Goal: Check status: Check status

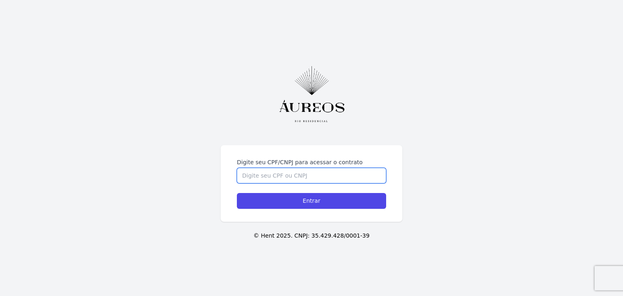
click at [293, 168] on input "Digite seu CPF/CNPJ para acessar o contrato" at bounding box center [311, 175] width 149 height 15
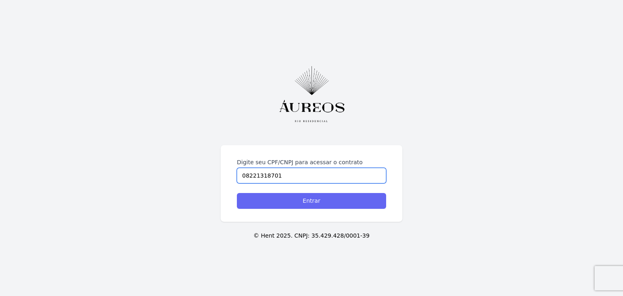
type input "08221318701"
click at [305, 197] on input "Entrar" at bounding box center [311, 201] width 149 height 16
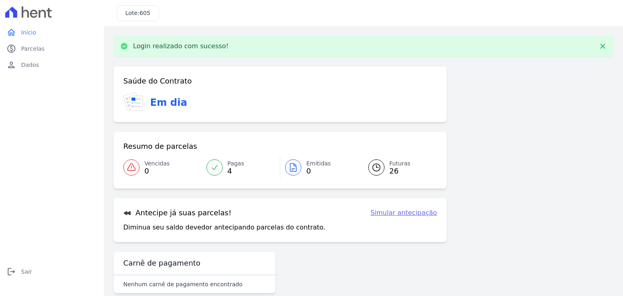
click at [392, 161] on span "Futuras" at bounding box center [399, 163] width 21 height 9
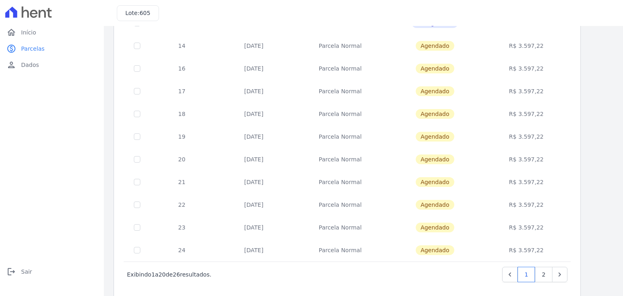
scroll to position [315, 0]
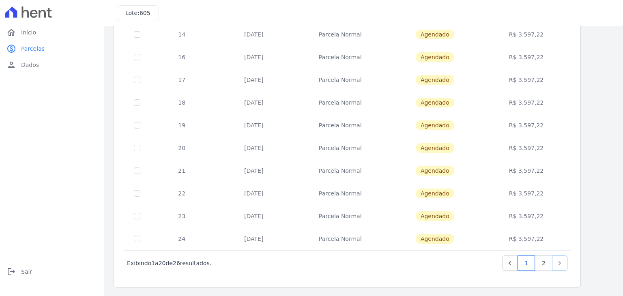
click at [558, 263] on icon "Next" at bounding box center [559, 263] width 8 height 8
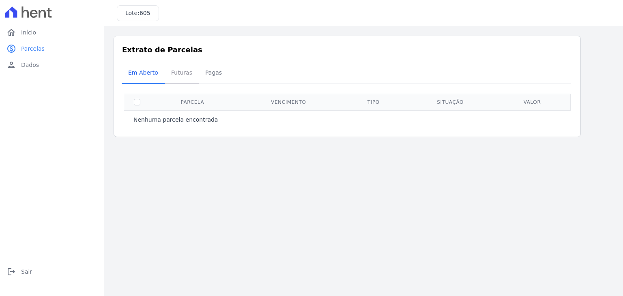
click at [179, 74] on span "Futuras" at bounding box center [181, 72] width 31 height 16
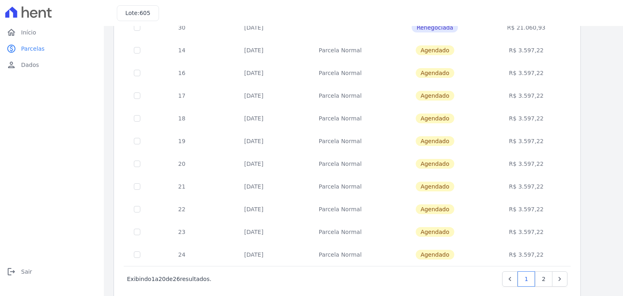
scroll to position [315, 0]
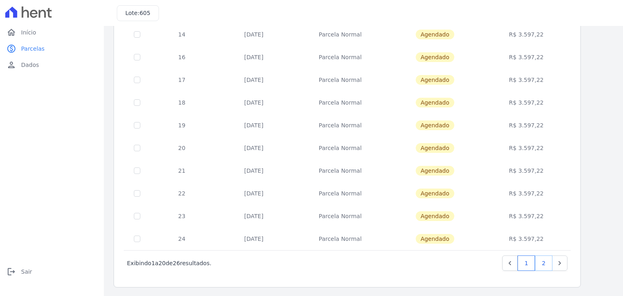
click at [546, 265] on link "2" at bounding box center [543, 262] width 17 height 15
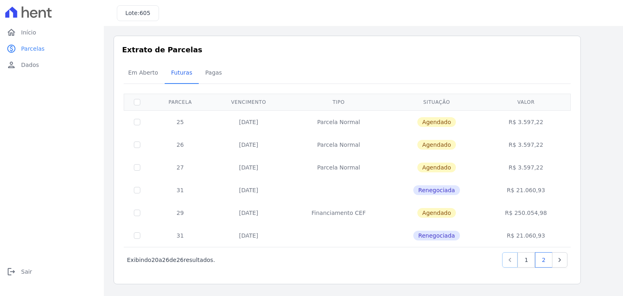
click at [511, 254] on link "Previous" at bounding box center [509, 259] width 15 height 15
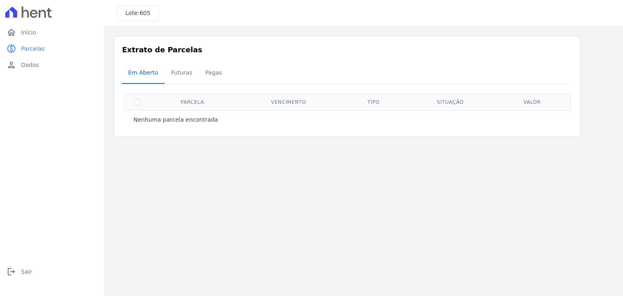
click at [149, 74] on span "Em Aberto" at bounding box center [143, 72] width 40 height 16
click at [171, 72] on span "Futuras" at bounding box center [181, 72] width 31 height 16
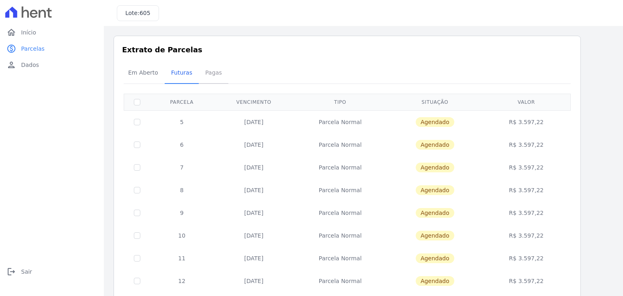
click at [205, 70] on span "Pagas" at bounding box center [213, 72] width 26 height 16
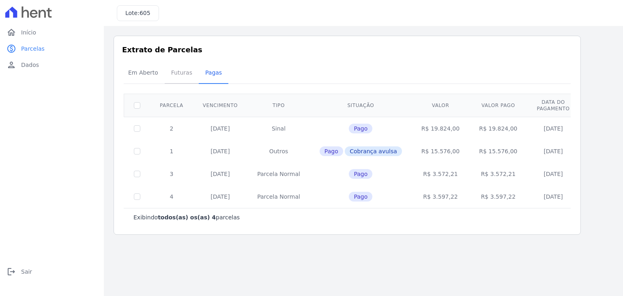
click at [176, 75] on span "Futuras" at bounding box center [181, 72] width 31 height 16
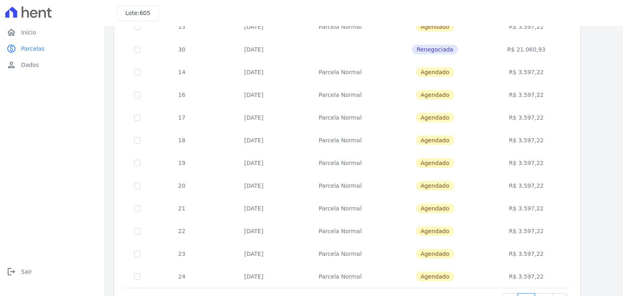
scroll to position [315, 0]
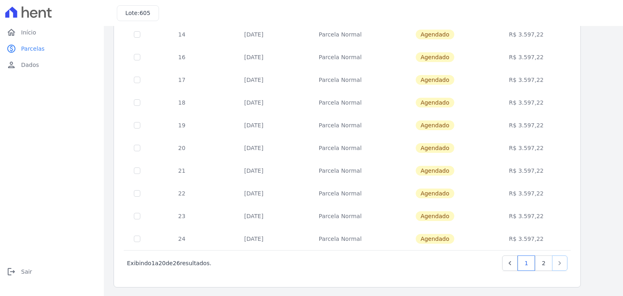
click at [557, 263] on icon "Next" at bounding box center [559, 263] width 8 height 8
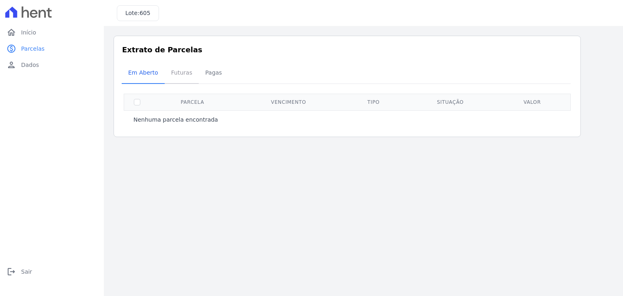
click at [177, 72] on span "Futuras" at bounding box center [181, 72] width 31 height 16
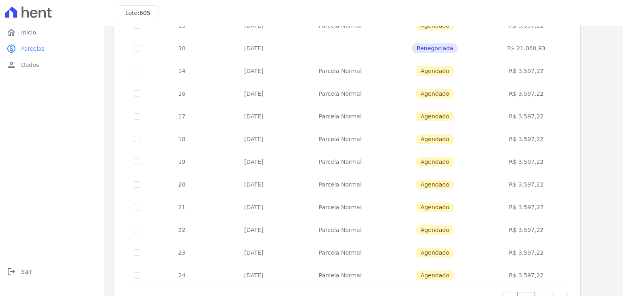
scroll to position [315, 0]
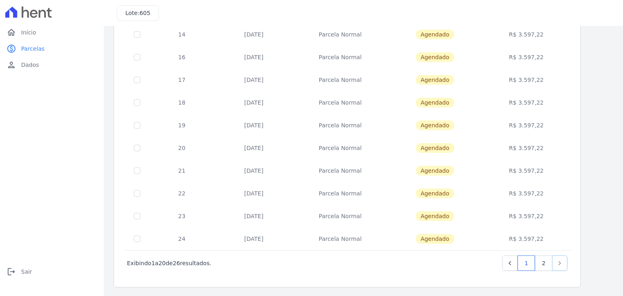
click at [558, 261] on icon "Next" at bounding box center [559, 263] width 8 height 8
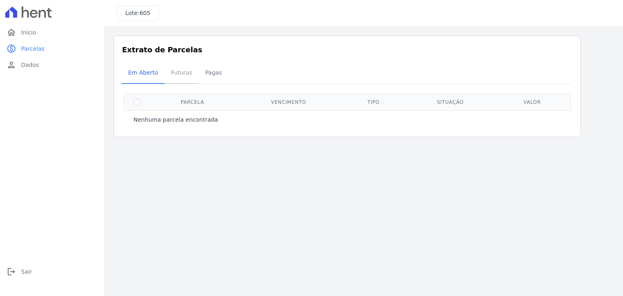
click at [176, 73] on span "Futuras" at bounding box center [181, 72] width 31 height 16
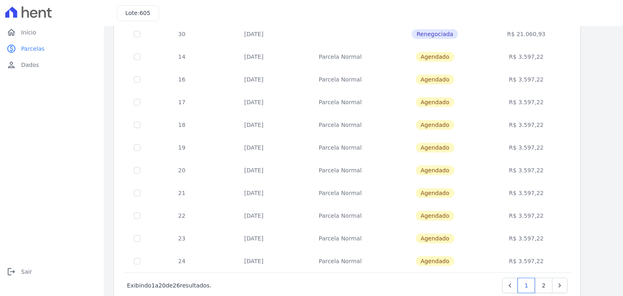
scroll to position [315, 0]
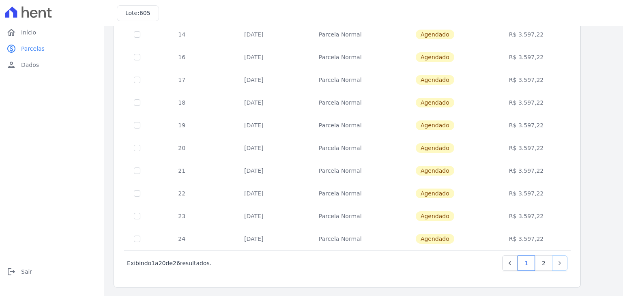
click at [563, 266] on link "Next" at bounding box center [559, 262] width 15 height 15
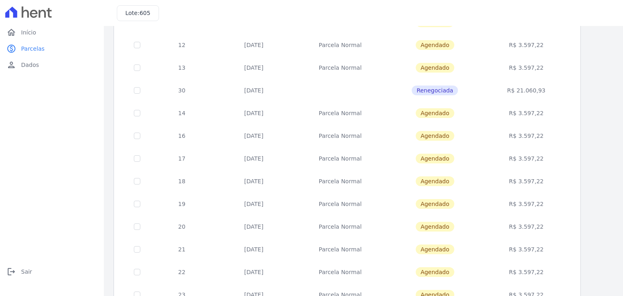
scroll to position [315, 0]
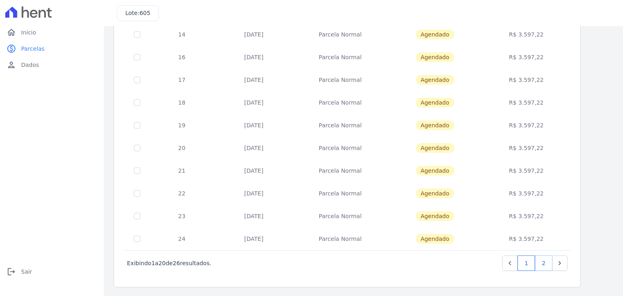
click at [539, 263] on link "2" at bounding box center [543, 262] width 17 height 15
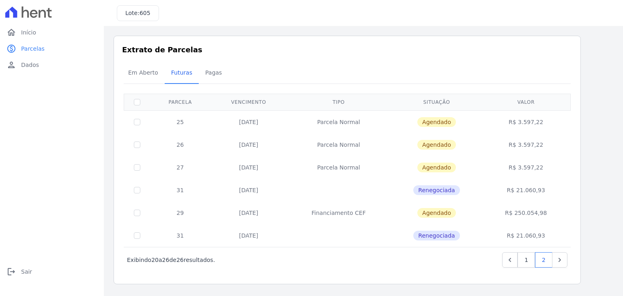
click at [606, 194] on div "Listagem de parcelas Baixar PDF Extrato de Parcelas Em [GEOGRAPHIC_DATA] Futura…" at bounding box center [362, 160] width 499 height 248
click at [600, 172] on div "Listagem de parcelas Baixar PDF Extrato de Parcelas Em [GEOGRAPHIC_DATA] Futura…" at bounding box center [362, 160] width 499 height 248
click at [206, 77] on span "Pagas" at bounding box center [213, 72] width 26 height 16
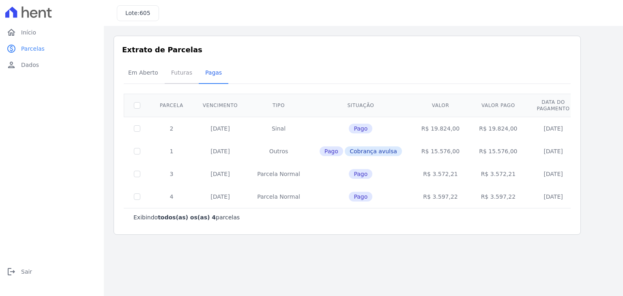
click at [171, 71] on span "Futuras" at bounding box center [181, 72] width 31 height 16
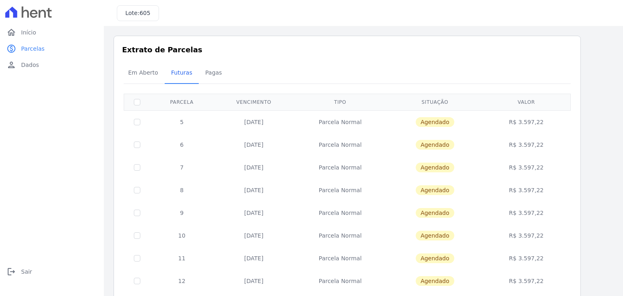
drag, startPoint x: 419, startPoint y: 47, endPoint x: 417, endPoint y: 43, distance: 5.3
click at [146, 73] on span "Em Aberto" at bounding box center [143, 72] width 40 height 16
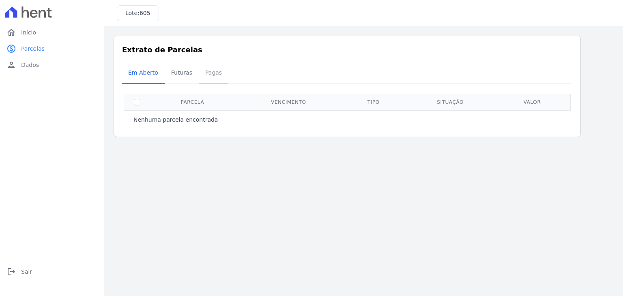
click at [210, 77] on span "Pagas" at bounding box center [213, 72] width 26 height 16
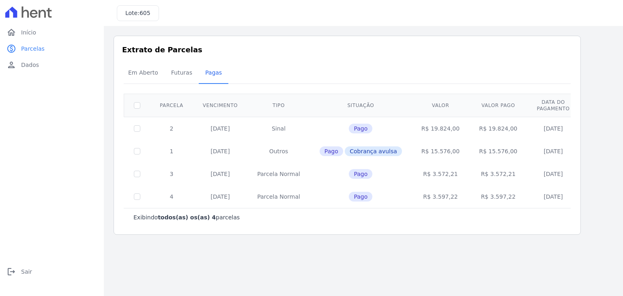
click at [30, 178] on div "home Início home Início paid Parcelas paid Parcelas person Dados person Dados l…" at bounding box center [51, 156] width 97 height 265
click at [30, 36] on span "Início" at bounding box center [28, 32] width 15 height 8
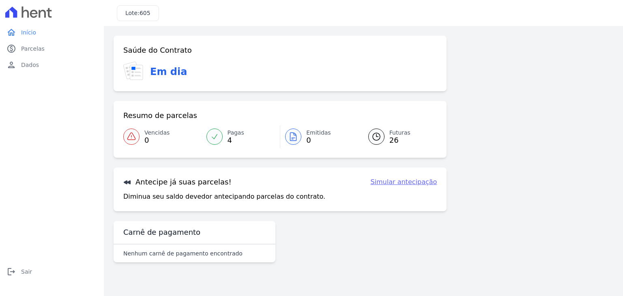
click at [394, 130] on span "Futuras" at bounding box center [399, 132] width 21 height 9
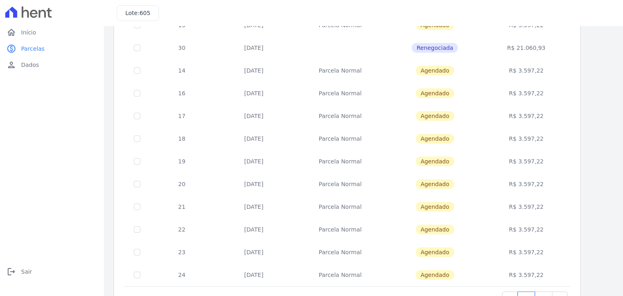
scroll to position [315, 0]
